Goal: Information Seeking & Learning: Learn about a topic

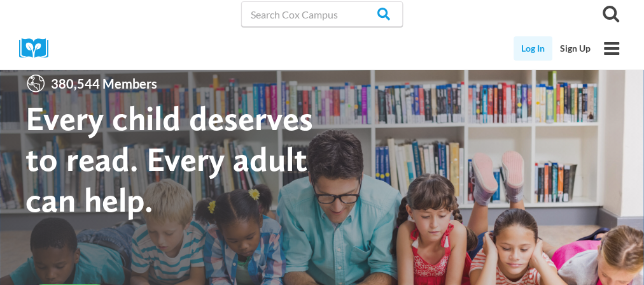
click at [528, 50] on link "Log In" at bounding box center [533, 48] width 39 height 24
click at [578, 50] on link "Sign Up" at bounding box center [576, 48] width 46 height 24
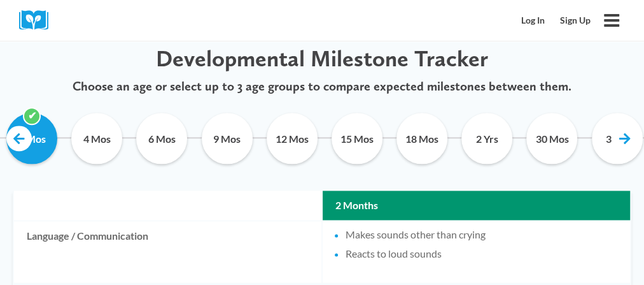
scroll to position [718, 0]
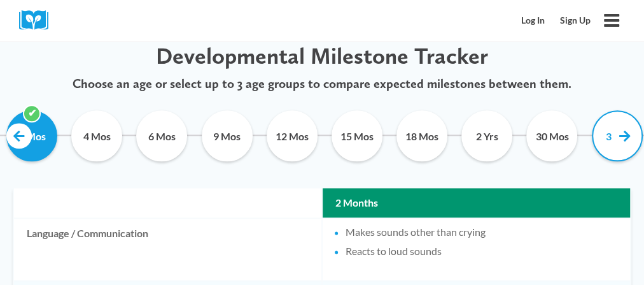
click at [606, 137] on input "3 Yrs" at bounding box center [615, 135] width 46 height 51
checkbox input "true"
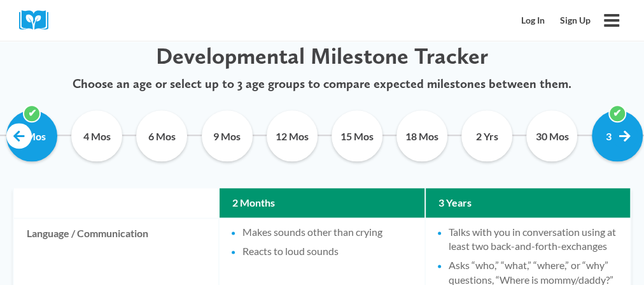
click at [626, 134] on link at bounding box center [625, 135] width 25 height 25
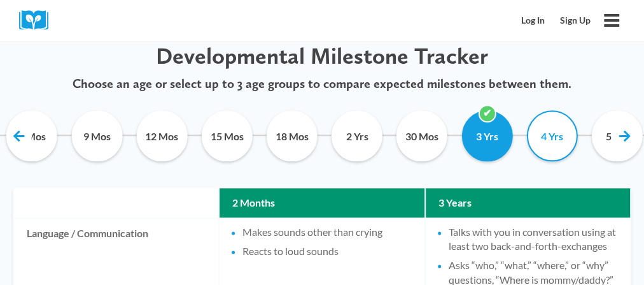
click at [549, 134] on input "4 Yrs" at bounding box center [550, 135] width 46 height 51
checkbox input "true"
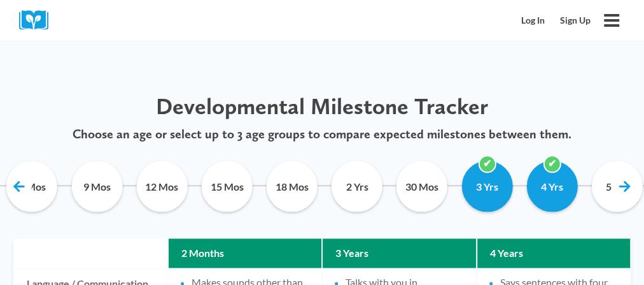
scroll to position [670, 0]
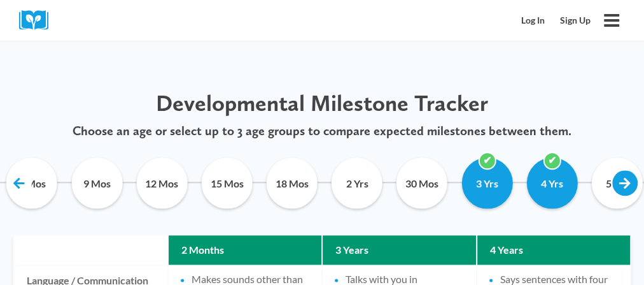
click at [627, 179] on link at bounding box center [625, 182] width 25 height 25
click at [607, 181] on input "5 Yrs" at bounding box center [615, 182] width 46 height 51
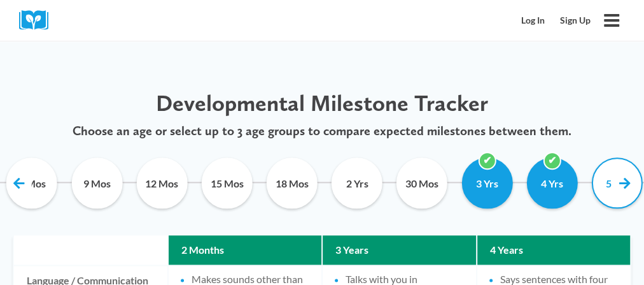
click at [607, 181] on input "5 Yrs" at bounding box center [615, 182] width 46 height 51
checkbox input "false"
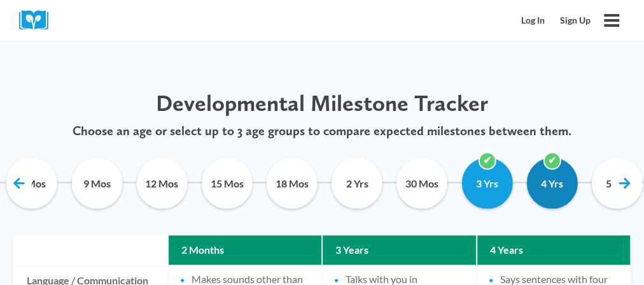
click at [553, 166] on input "4 Yrs" at bounding box center [550, 182] width 46 height 51
checkbox input "false"
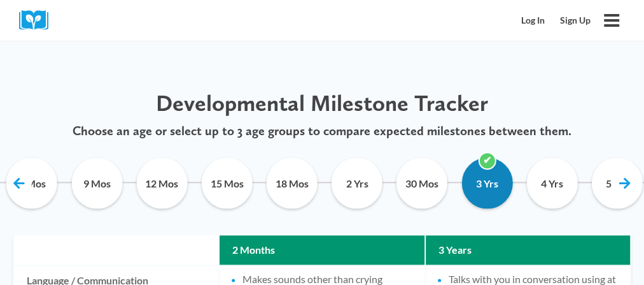
click at [482, 164] on input "3 Yrs" at bounding box center [485, 182] width 46 height 51
checkbox input "false"
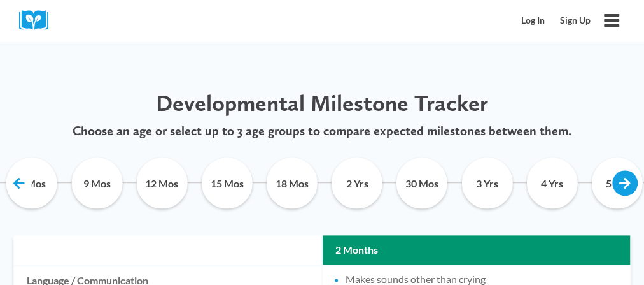
click at [615, 183] on link at bounding box center [625, 182] width 25 height 25
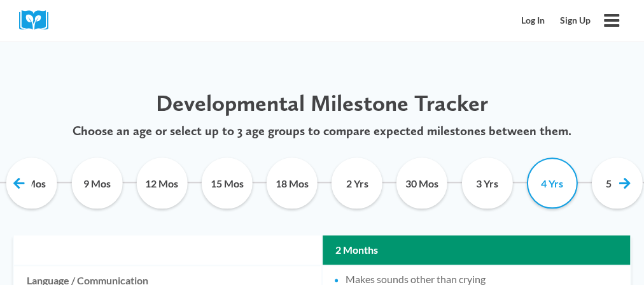
click at [557, 180] on input "4 Yrs" at bounding box center [550, 182] width 46 height 51
checkbox input "true"
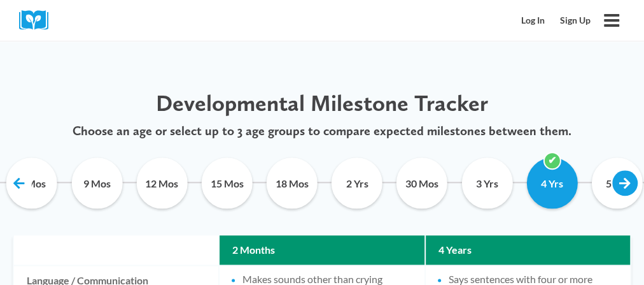
click at [619, 185] on link at bounding box center [625, 182] width 25 height 25
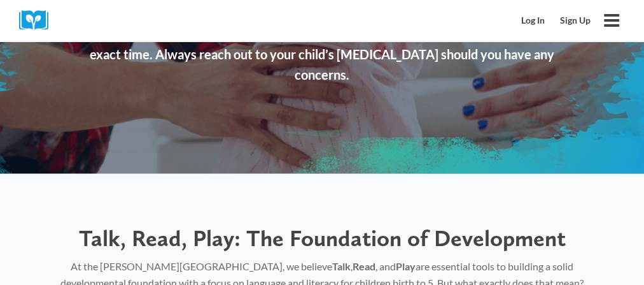
scroll to position [0, 0]
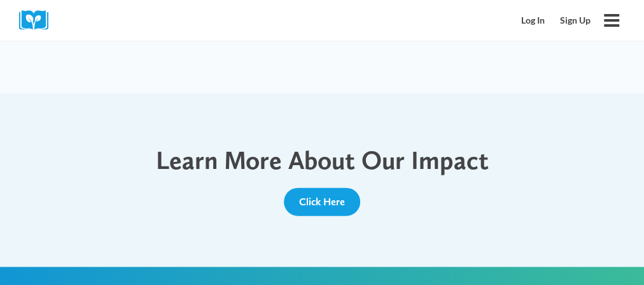
scroll to position [1334, 0]
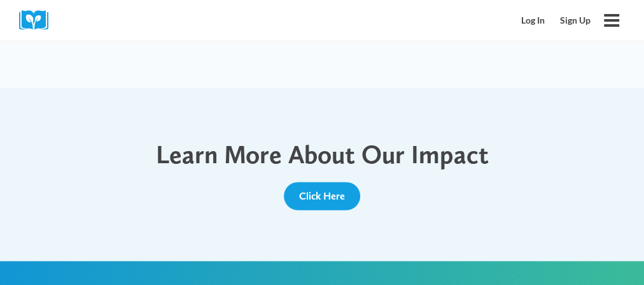
drag, startPoint x: 647, startPoint y: 14, endPoint x: 651, endPoint y: 184, distance: 170.1
click at [383, 169] on div "Learn More About Our Impact Click Here" at bounding box center [322, 174] width 644 height 173
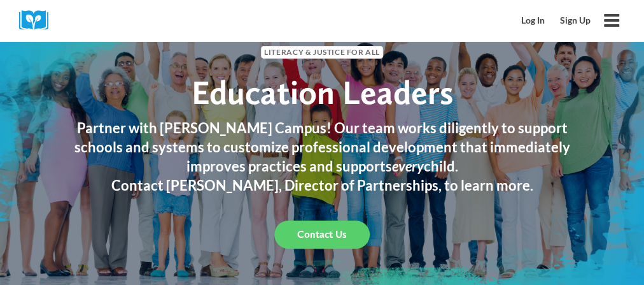
scroll to position [0, 0]
